Goal: Information Seeking & Learning: Learn about a topic

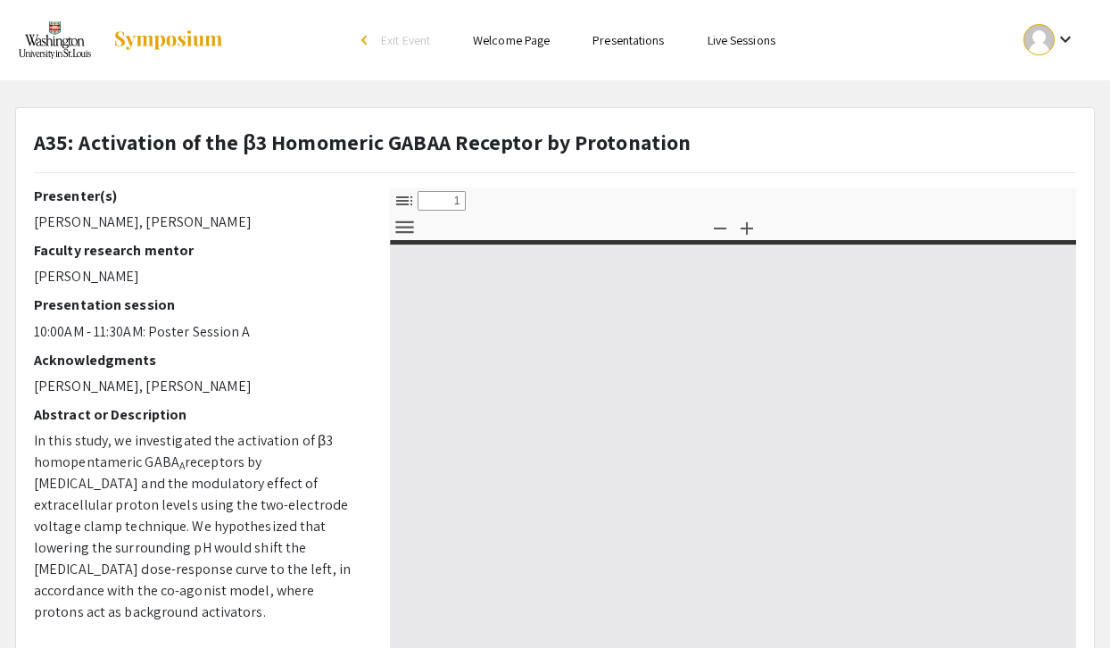
select select "custom"
type input "0"
select select "custom"
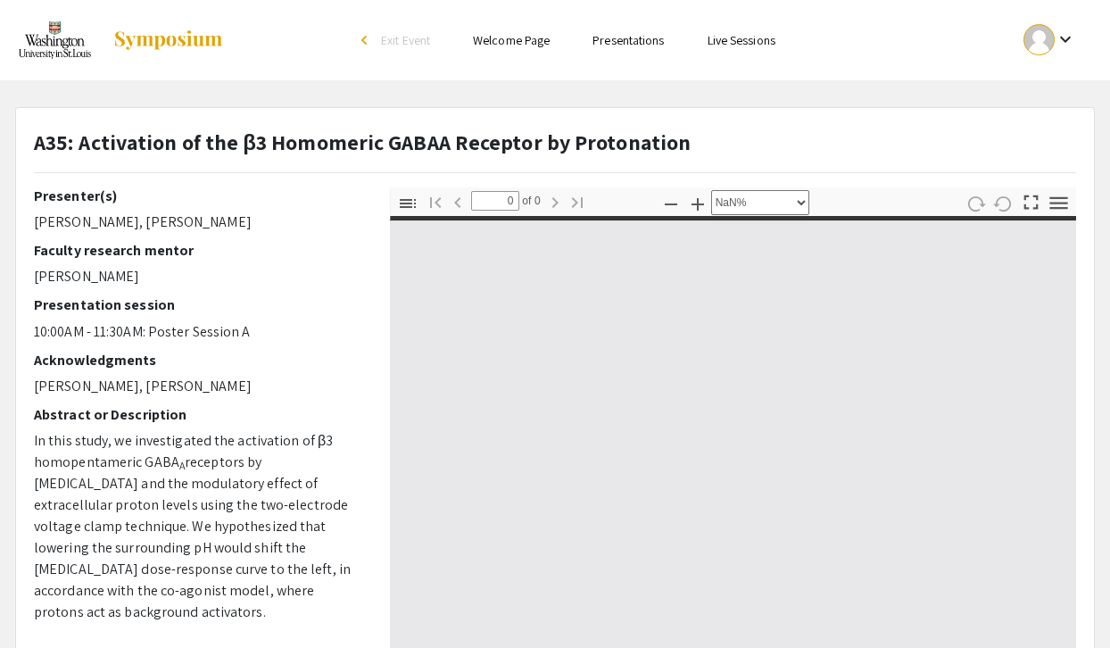
type input "1"
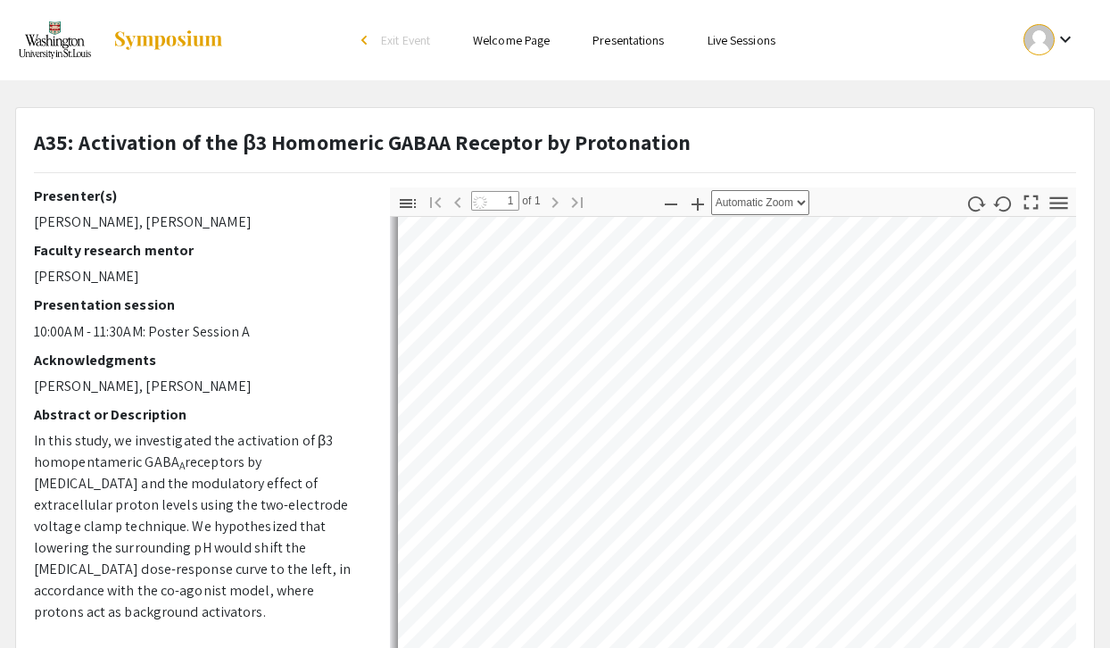
scroll to position [613, 0]
select select "auto"
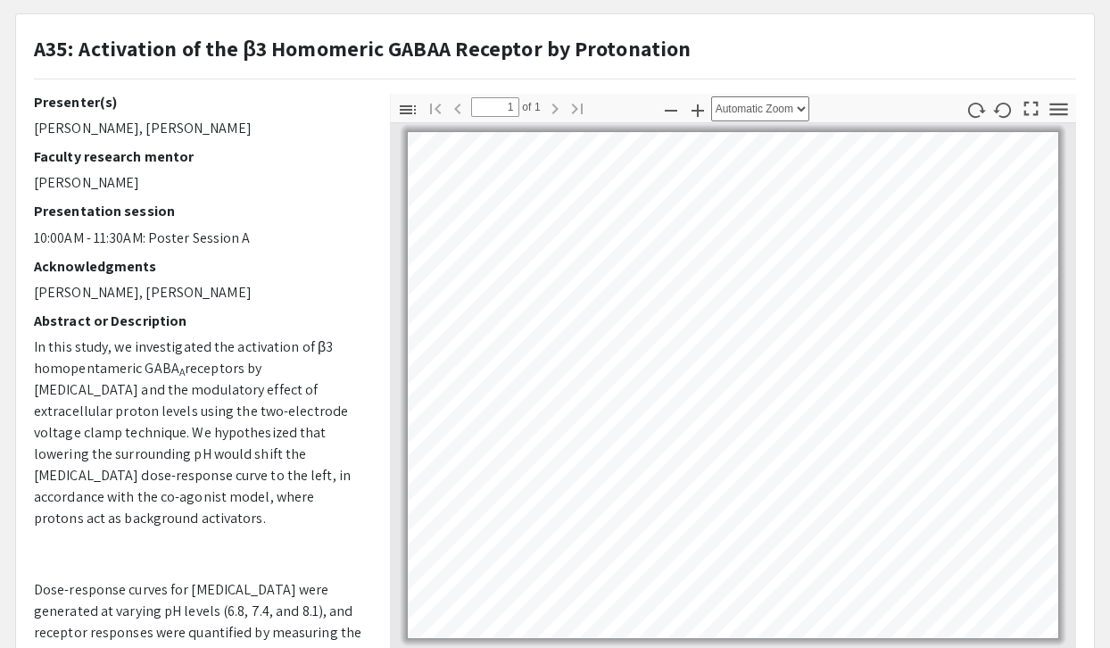
scroll to position [0, 0]
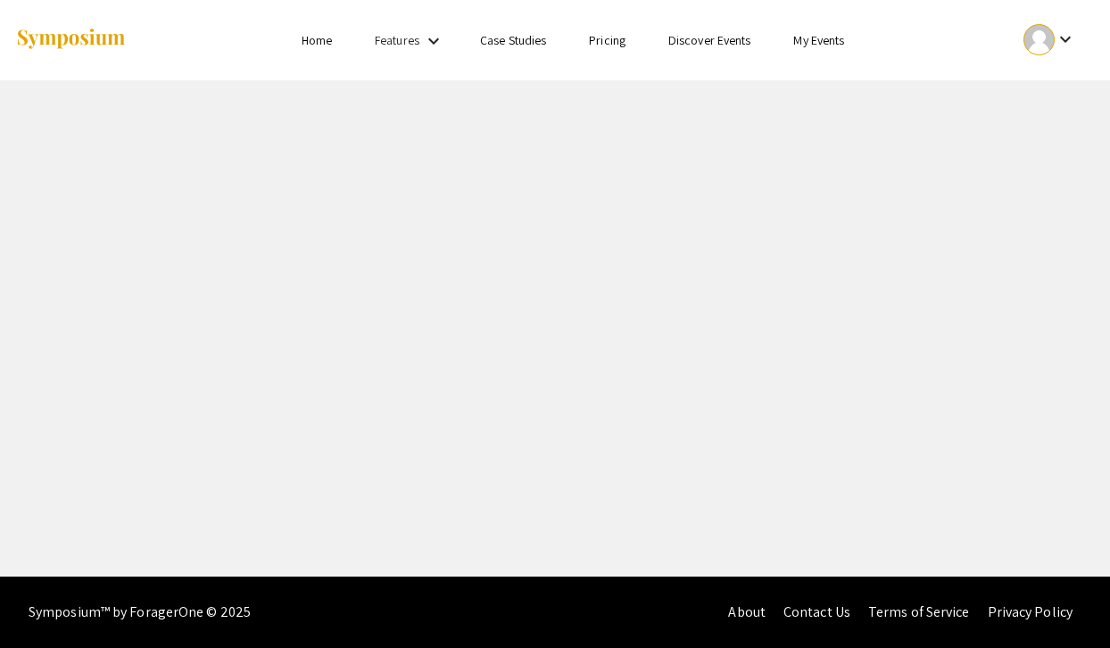
click at [107, 32] on img at bounding box center [71, 40] width 112 height 24
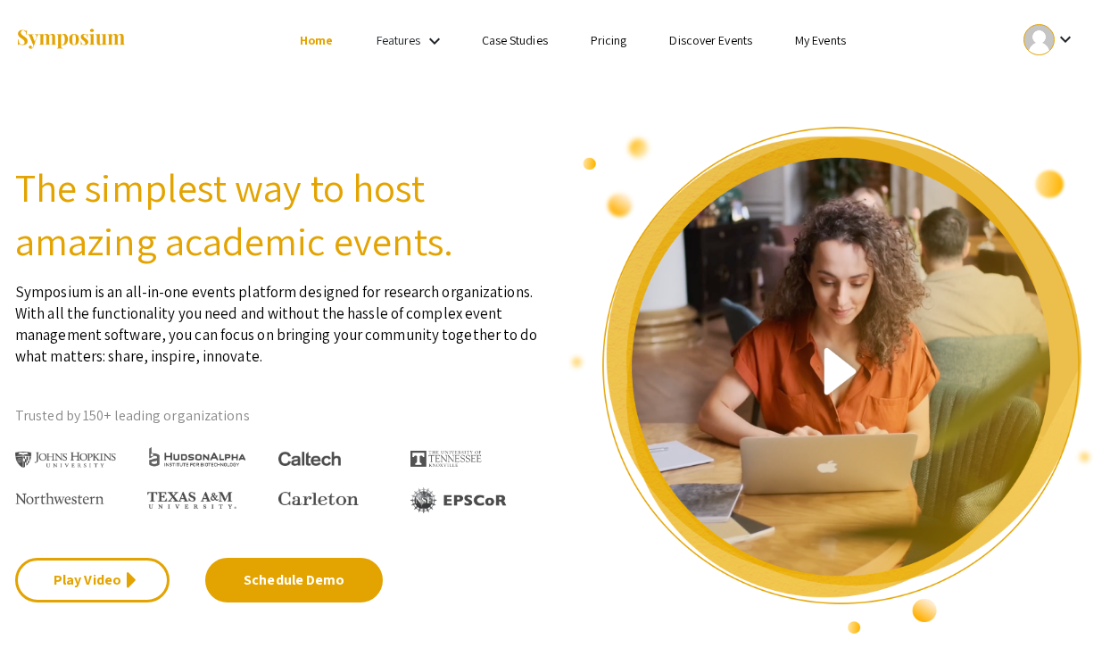
click at [327, 39] on link "Home" at bounding box center [316, 40] width 33 height 16
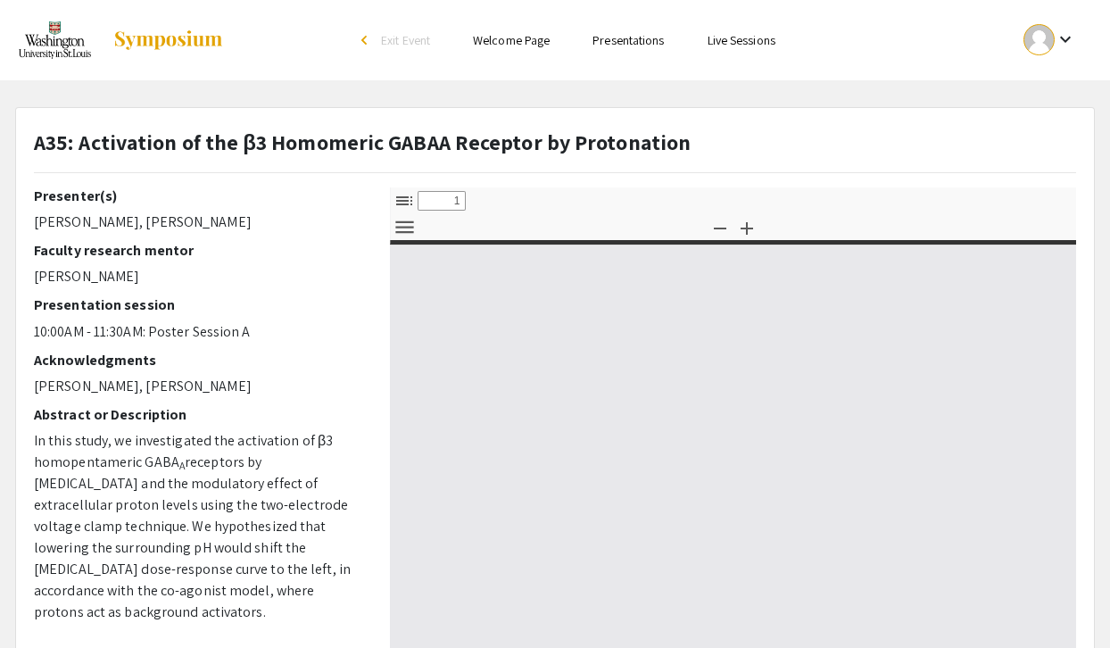
select select "custom"
type input "0"
select select "custom"
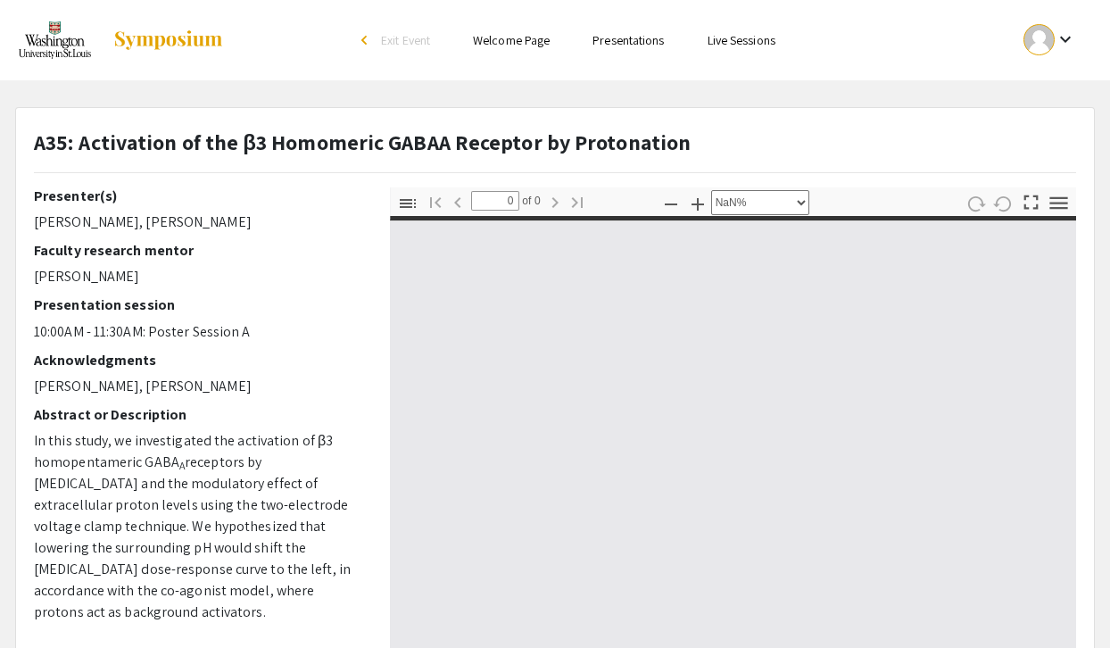
type input "1"
select select "auto"
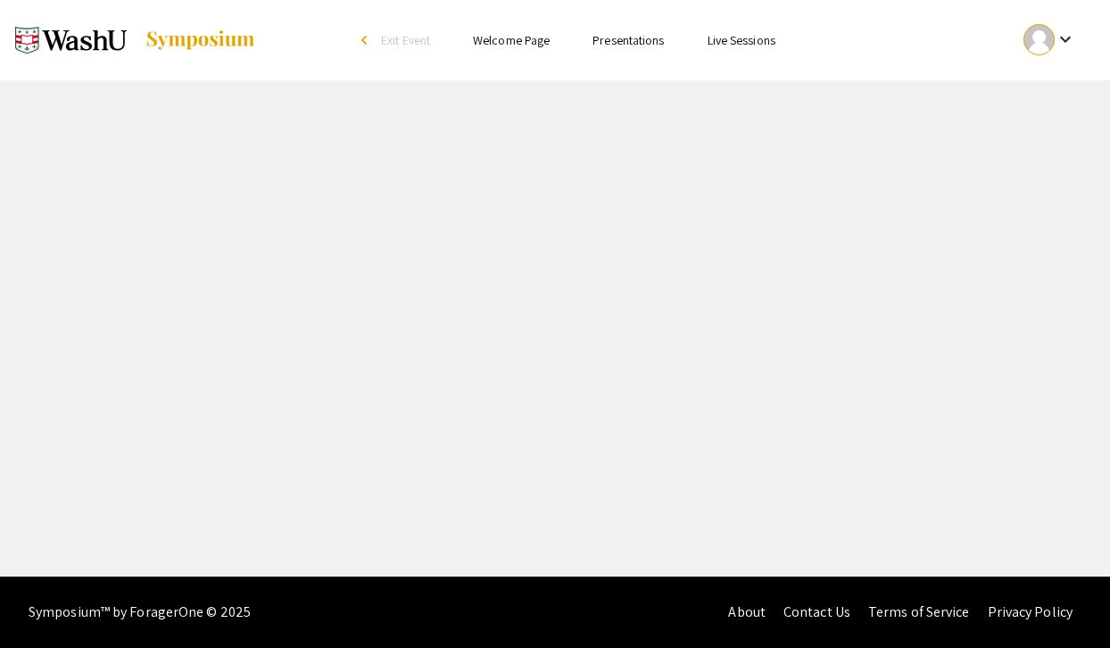
select select "custom"
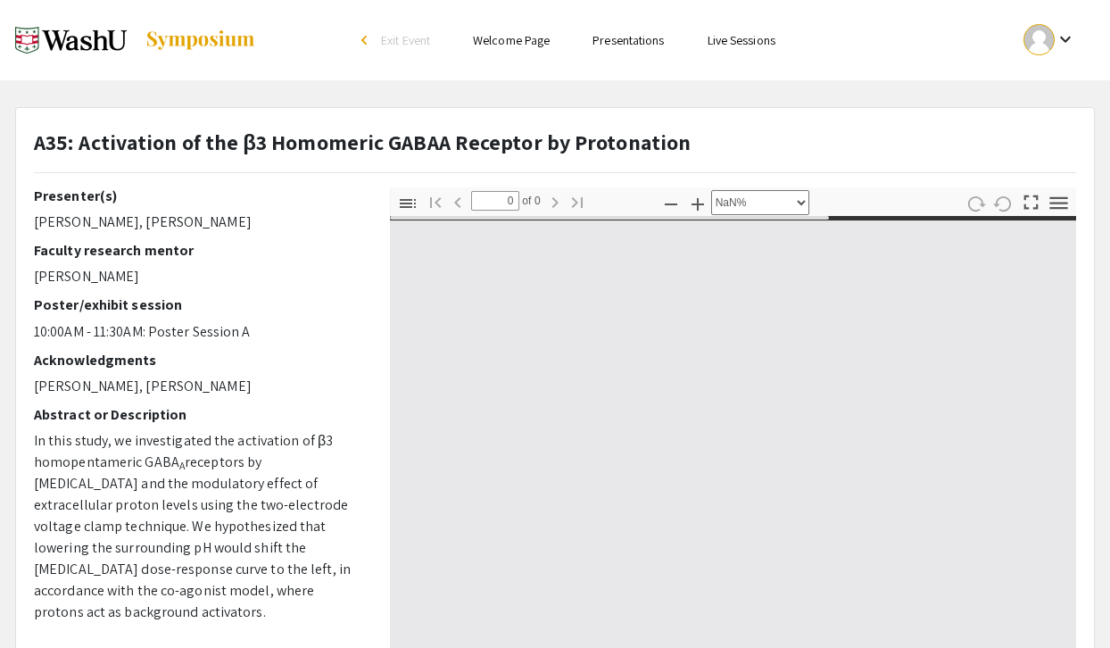
type input "1"
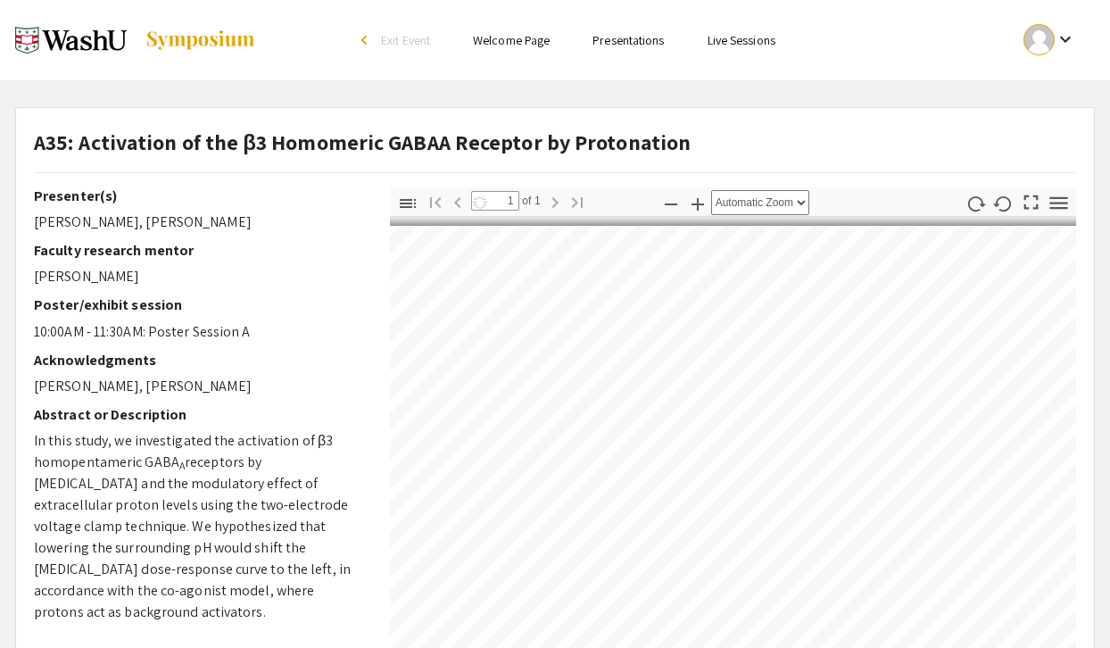
scroll to position [0, 1406]
select select "auto"
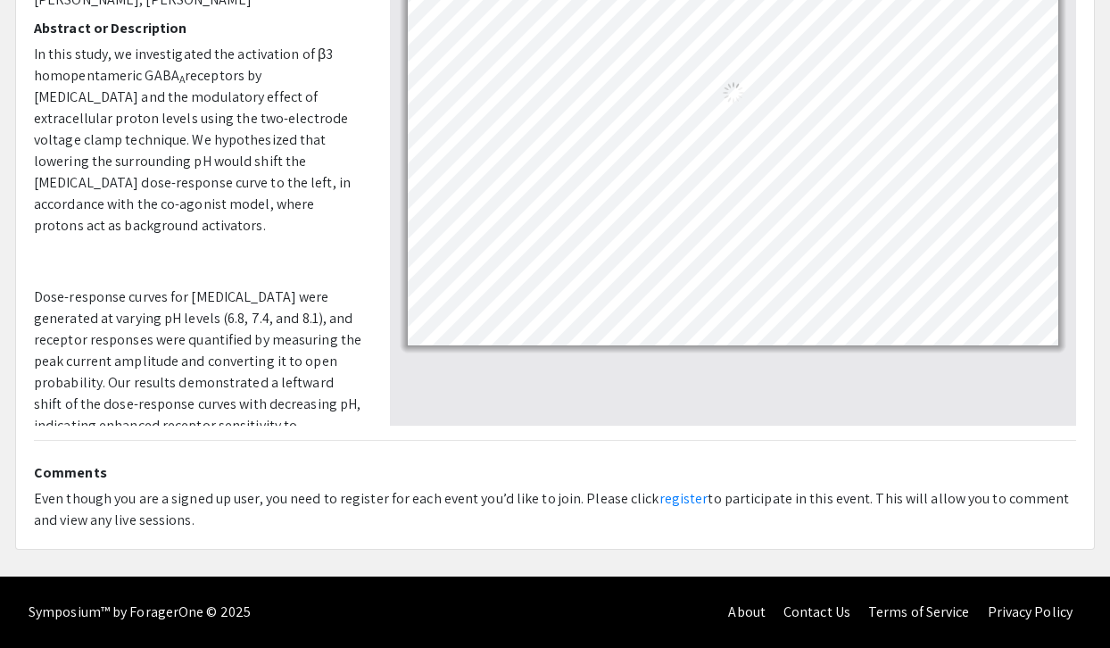
scroll to position [0, 0]
